Goal: Task Accomplishment & Management: Manage account settings

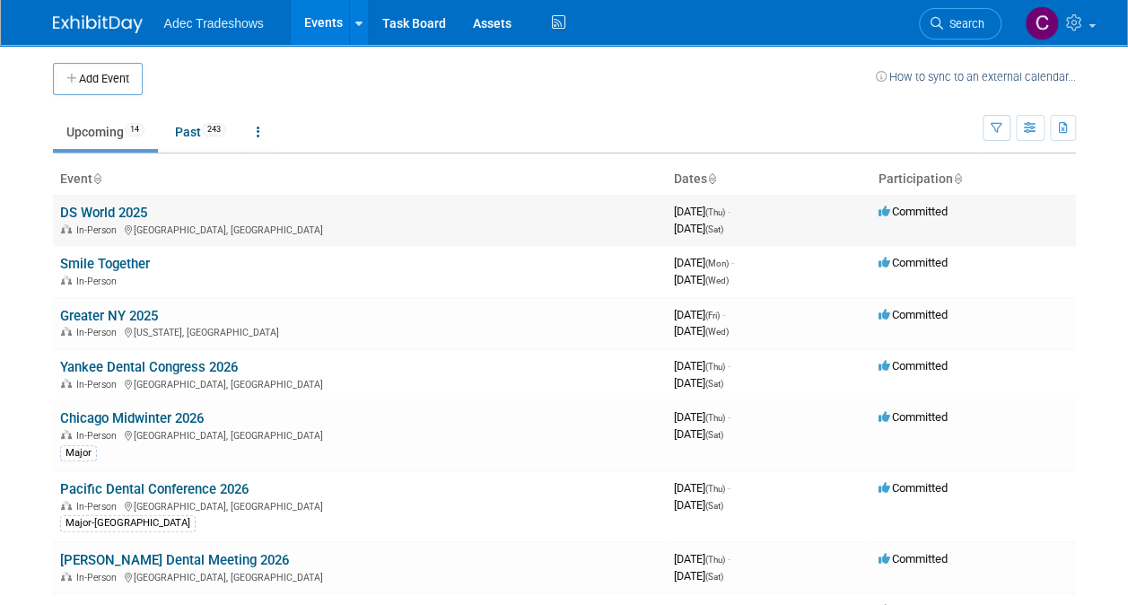
click at [95, 208] on link "DS World 2025" at bounding box center [103, 213] width 87 height 16
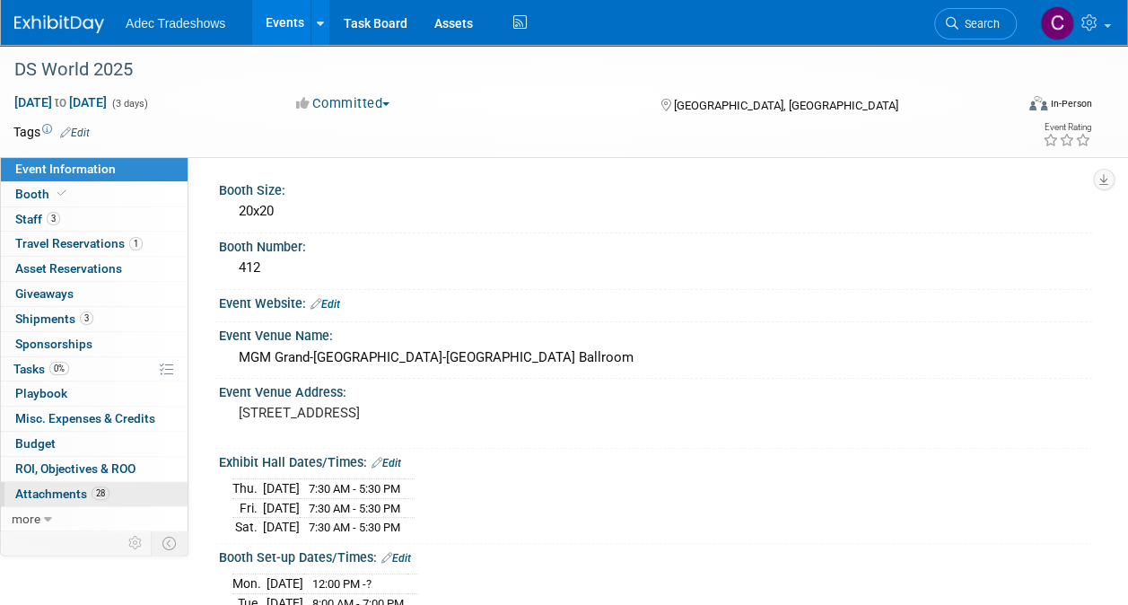
click at [45, 488] on span "Attachments 28" at bounding box center [62, 493] width 94 height 14
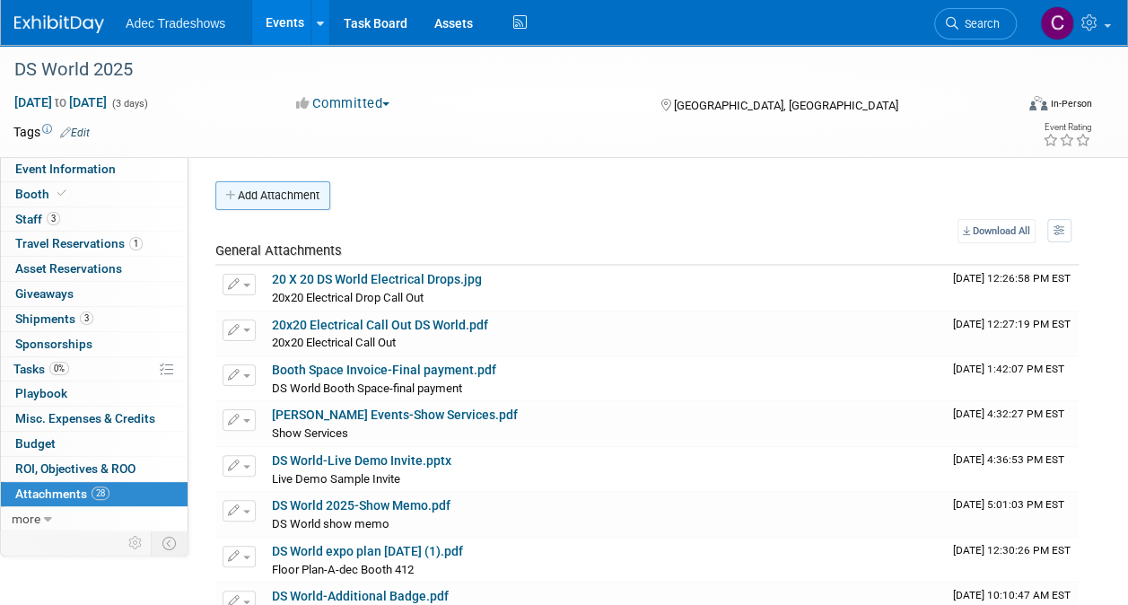
click at [292, 205] on button "Add Attachment" at bounding box center [272, 195] width 115 height 29
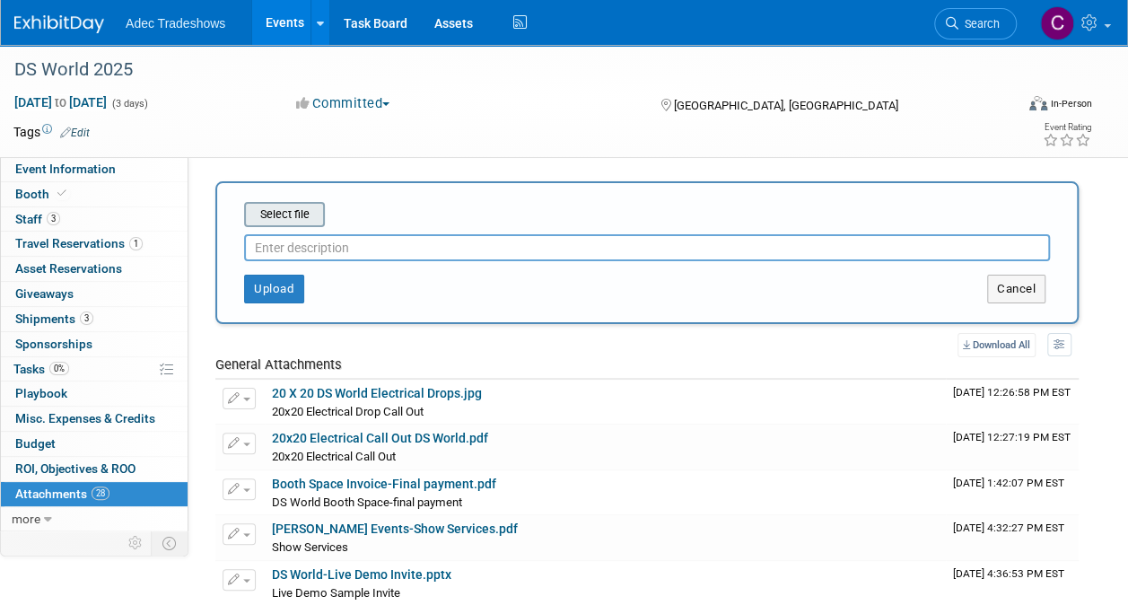
click at [296, 213] on input "file" at bounding box center [216, 215] width 214 height 22
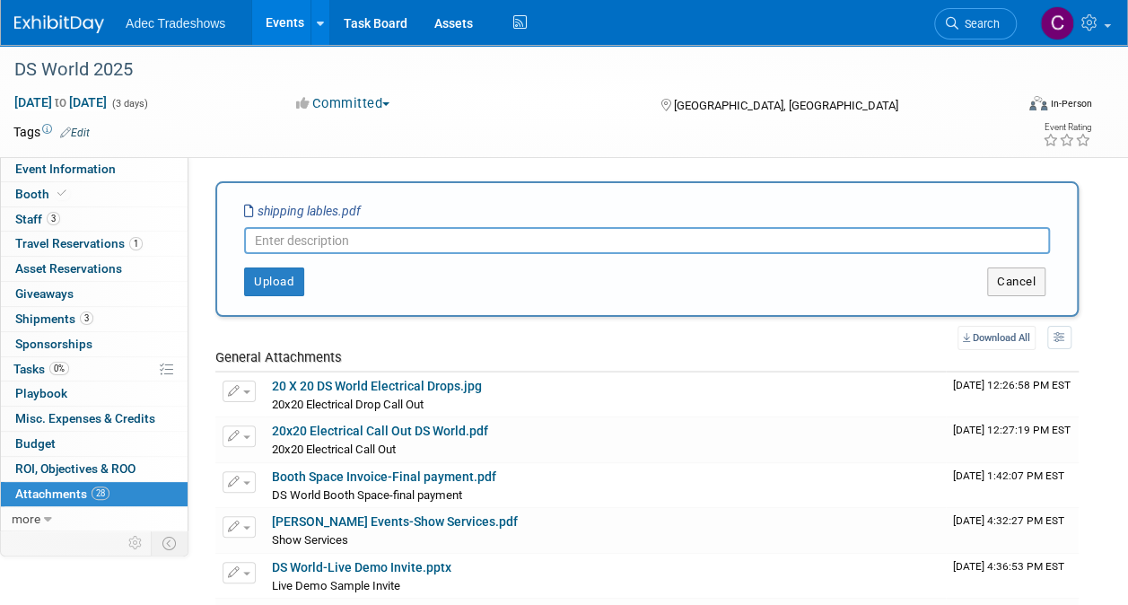
type input "S"
type input "Advance WH Shipping labels"
click at [273, 275] on button "Upload" at bounding box center [274, 281] width 60 height 29
